Goal: Check status: Check status

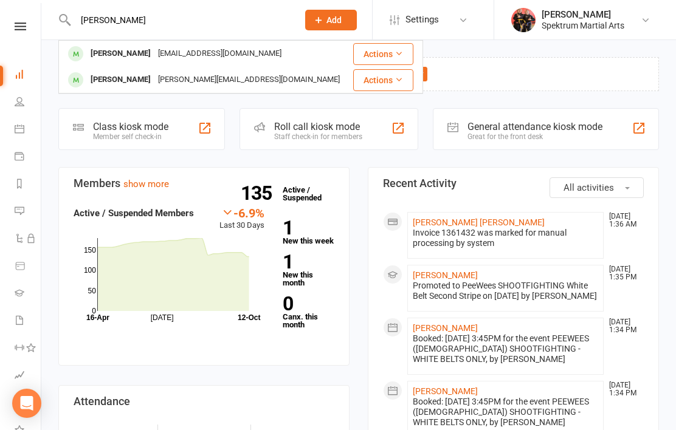
type input "[PERSON_NAME]"
click at [102, 52] on div "[PERSON_NAME]" at bounding box center [120, 54] width 67 height 18
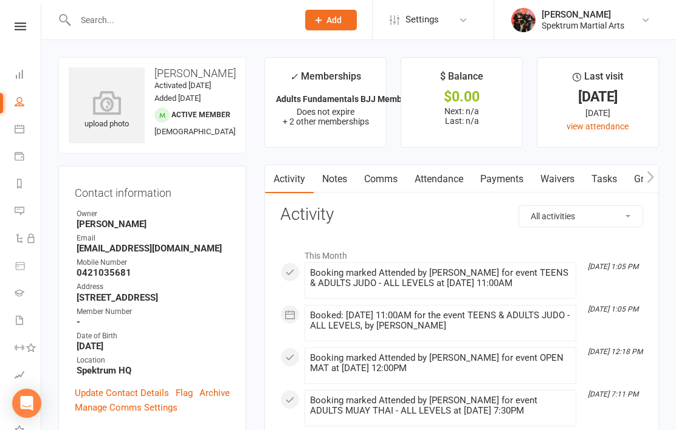
click at [431, 182] on link "Attendance" at bounding box center [439, 179] width 66 height 28
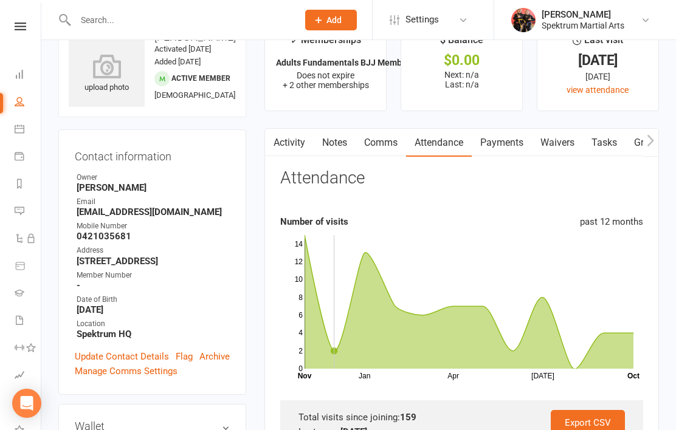
scroll to position [35, 0]
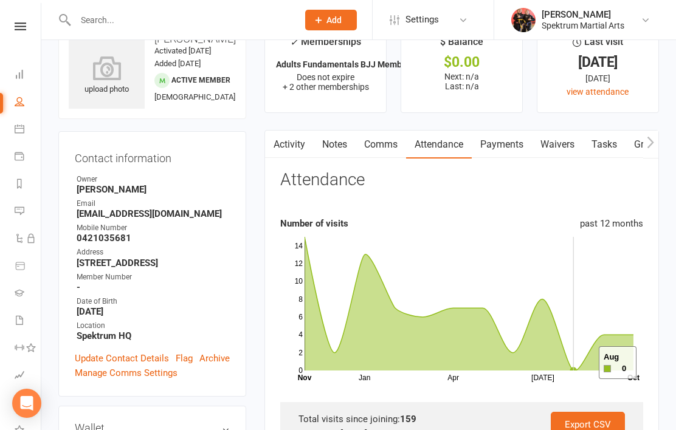
click at [583, 363] on icon at bounding box center [468, 304] width 329 height 134
click at [605, 334] on icon at bounding box center [468, 304] width 329 height 134
click at [612, 337] on icon at bounding box center [468, 304] width 329 height 134
click at [623, 334] on icon at bounding box center [468, 304] width 329 height 134
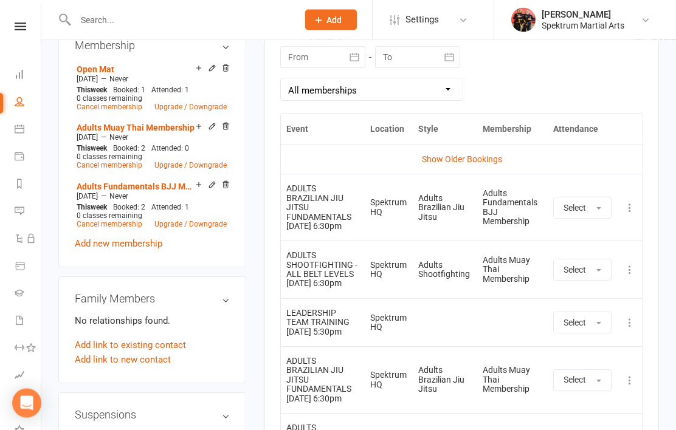
scroll to position [544, 0]
click at [577, 121] on th "Attendance" at bounding box center [581, 129] width 69 height 31
click at [572, 129] on th "Attendance" at bounding box center [581, 129] width 69 height 31
click at [577, 123] on th "Attendance" at bounding box center [581, 129] width 69 height 31
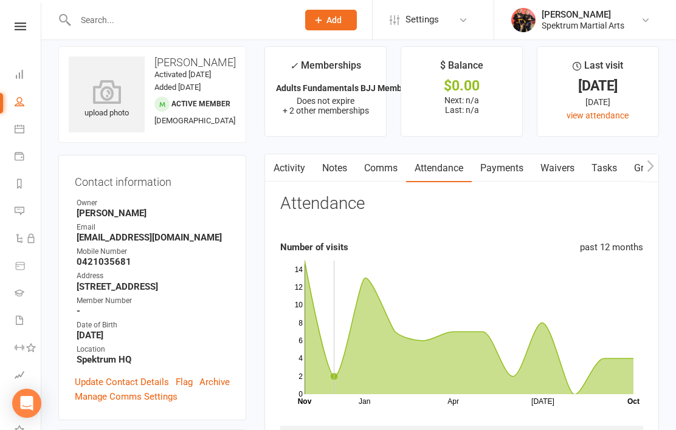
scroll to position [19, 0]
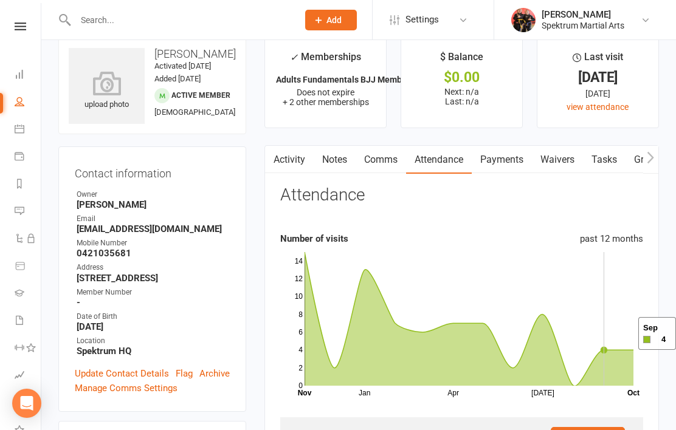
click at [602, 348] on rect at bounding box center [468, 319] width 329 height 134
click at [635, 346] on icon "Jan Apr [DATE] Month Nov Oct 0 2 4 6 8 10 12 14" at bounding box center [461, 322] width 363 height 152
click at [628, 347] on rect at bounding box center [468, 319] width 329 height 134
click at [631, 347] on rect at bounding box center [468, 319] width 329 height 134
click at [580, 377] on rect at bounding box center [468, 319] width 329 height 134
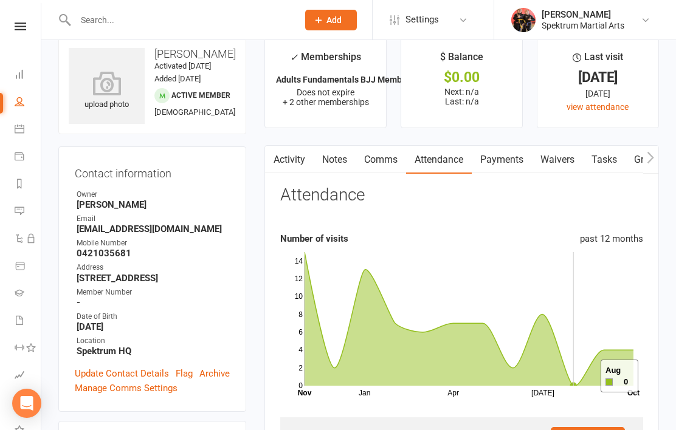
click at [585, 377] on icon at bounding box center [468, 319] width 329 height 134
click at [593, 364] on icon at bounding box center [468, 319] width 329 height 134
click at [590, 363] on icon at bounding box center [468, 319] width 329 height 134
click at [579, 379] on rect at bounding box center [468, 319] width 329 height 134
click at [603, 352] on icon at bounding box center [468, 319] width 329 height 134
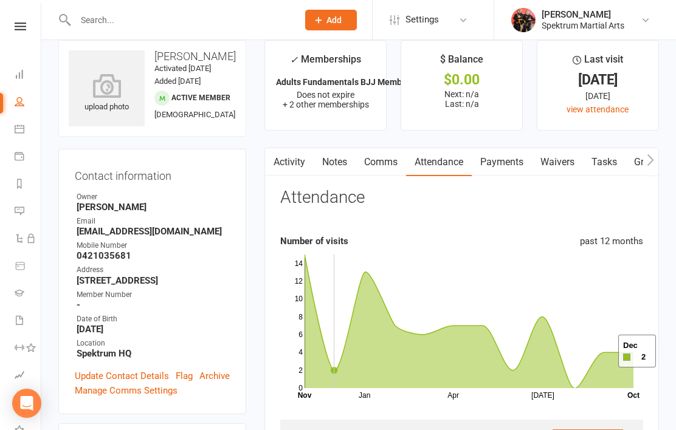
scroll to position [18, 0]
click at [606, 347] on rect at bounding box center [468, 321] width 329 height 134
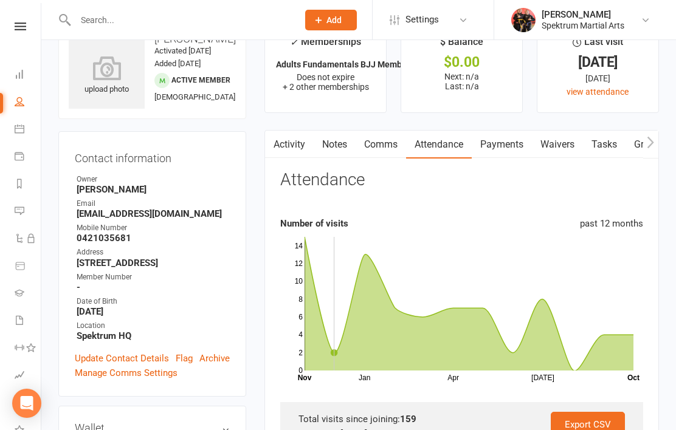
scroll to position [36, 0]
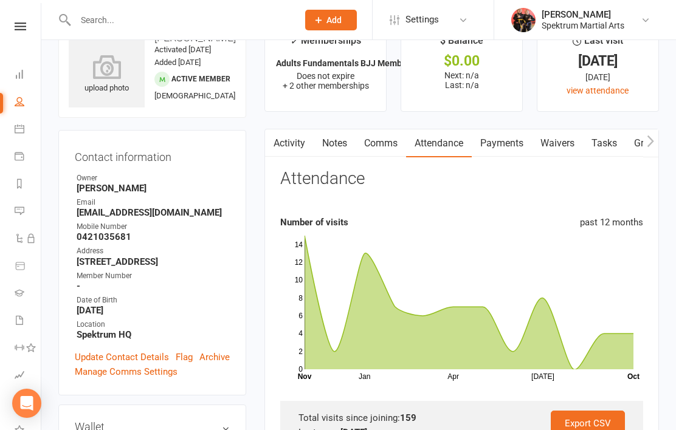
click at [296, 150] on link "Activity" at bounding box center [289, 143] width 49 height 28
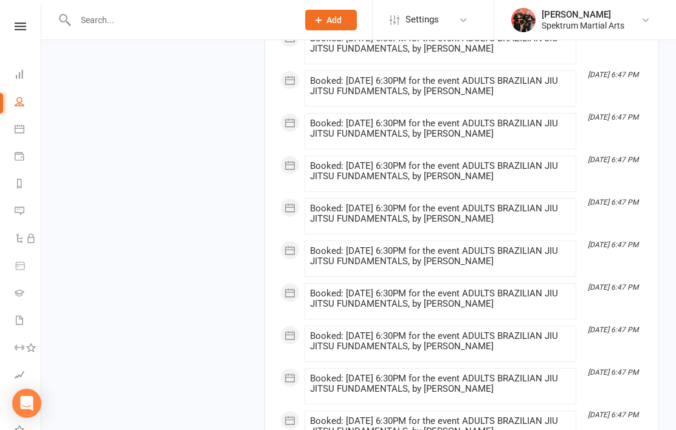
scroll to position [9707, 0]
